Goal: Task Accomplishment & Management: Manage account settings

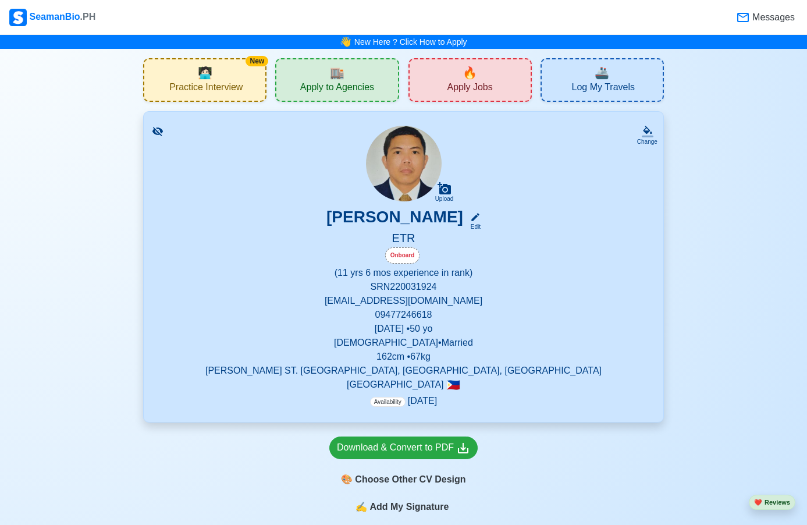
click at [386, 403] on span "Availability" at bounding box center [387, 402] width 35 height 10
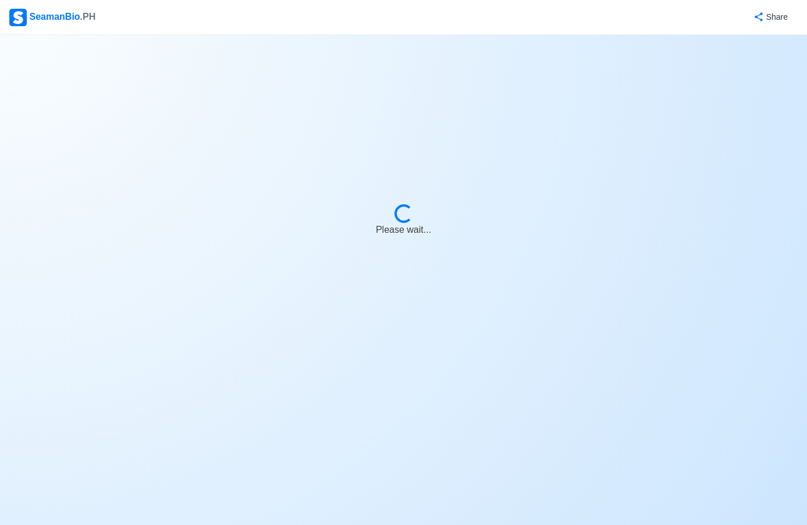
select select "Onboard"
select select "Visible for Hiring"
select select "Married"
select select "[DEMOGRAPHIC_DATA]"
select select "PH"
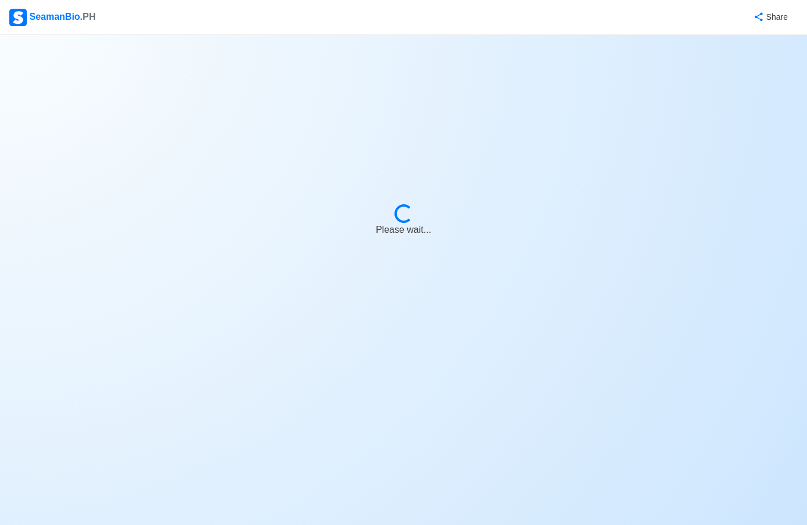
select select "11"
select select "6"
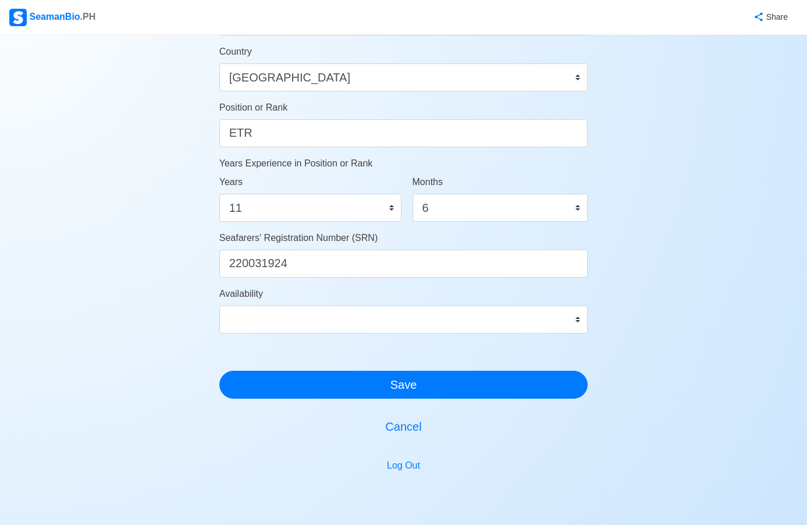
scroll to position [582, 0]
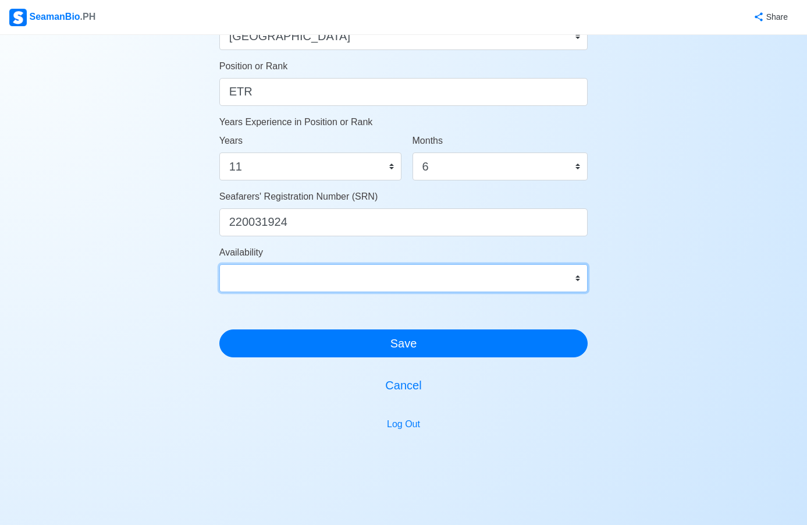
click at [576, 278] on select "Immediate Oct 2025 Nov 2025 Dec 2025 Jan 2026 Feb 2026 Mar 2026 Apr 2026 May 20…" at bounding box center [403, 278] width 369 height 28
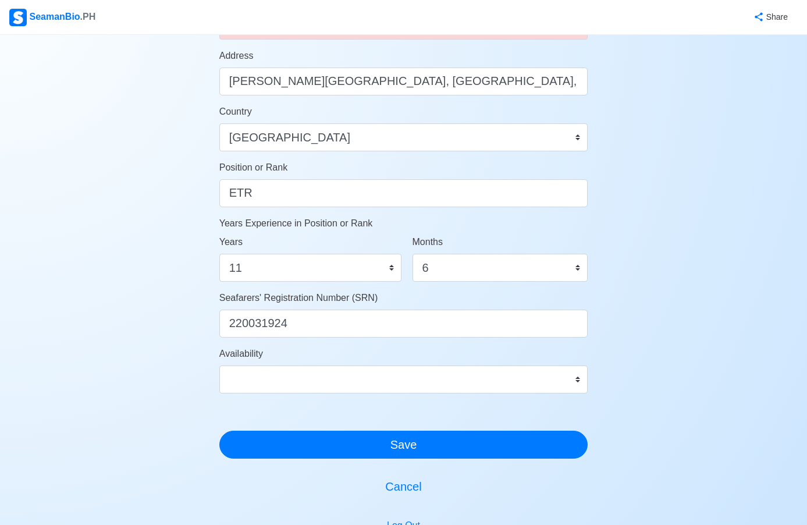
scroll to position [349, 0]
